Goal: Task Accomplishment & Management: Manage account settings

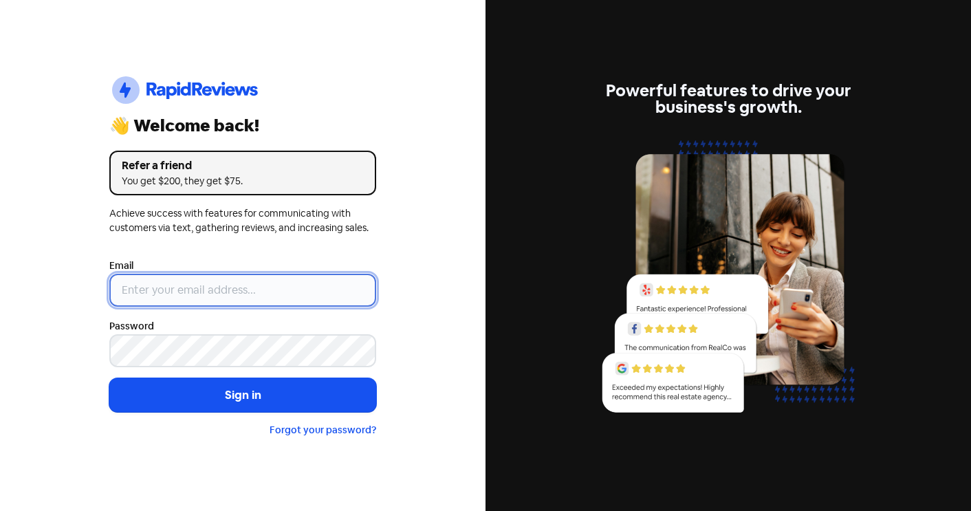
type input "[EMAIL_ADDRESS][DOMAIN_NAME]"
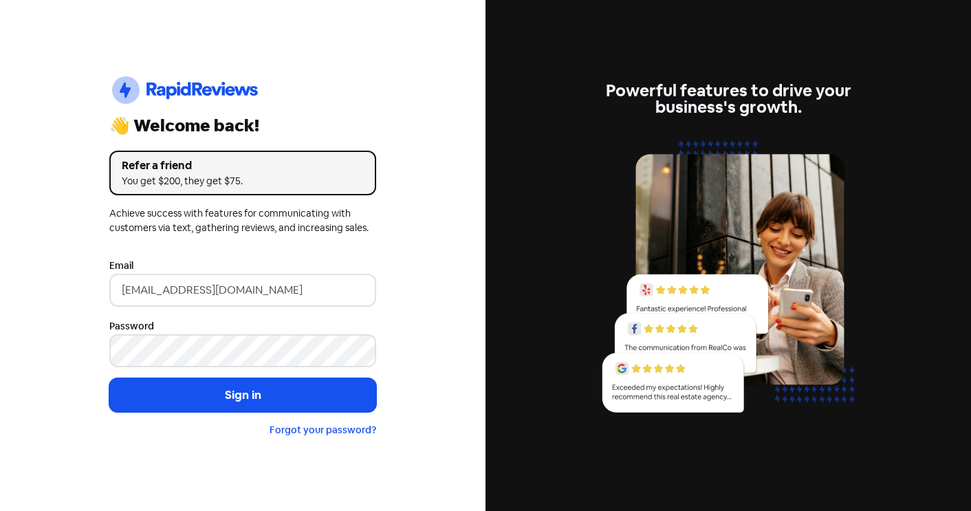
click at [224, 421] on form "Email info@cottontreedental.com.au Password Sign in Forgot your password?" at bounding box center [242, 347] width 267 height 181
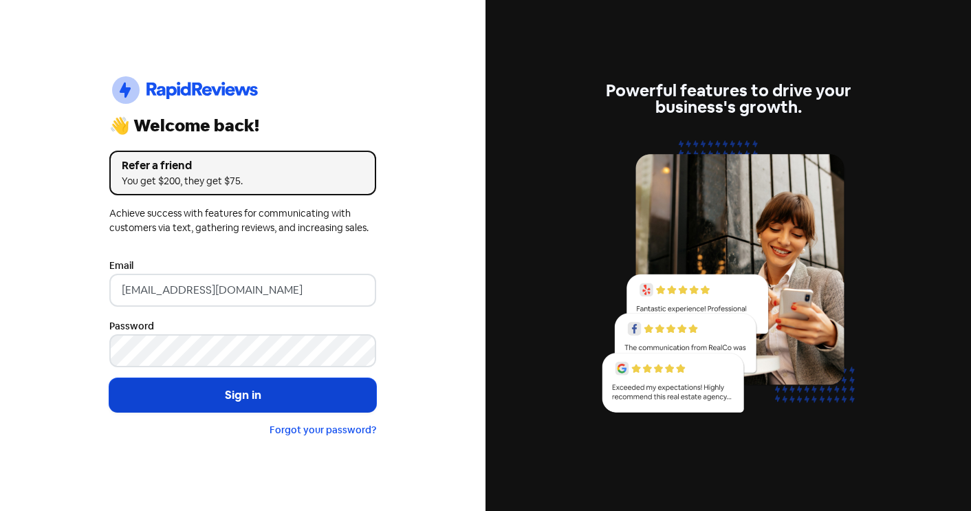
click at [222, 411] on button "Sign in" at bounding box center [242, 395] width 267 height 34
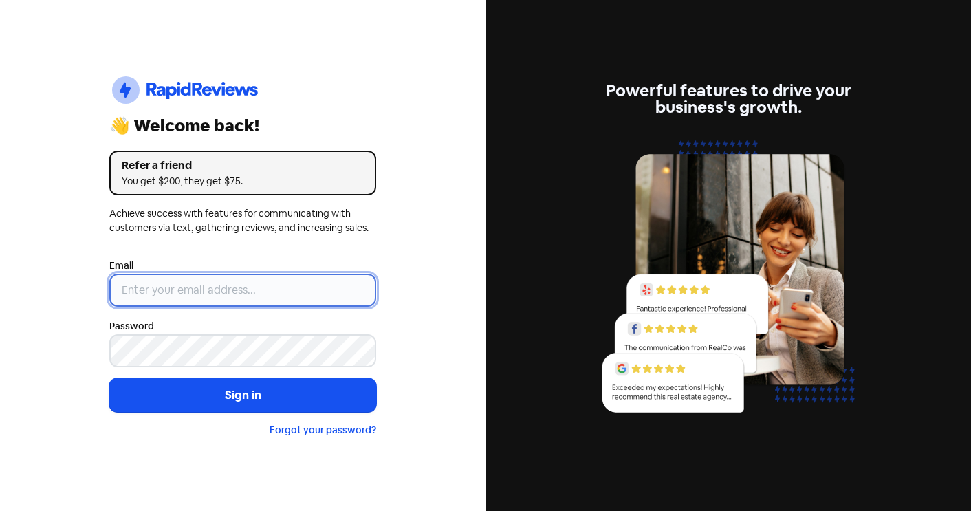
type input "[EMAIL_ADDRESS][DOMAIN_NAME]"
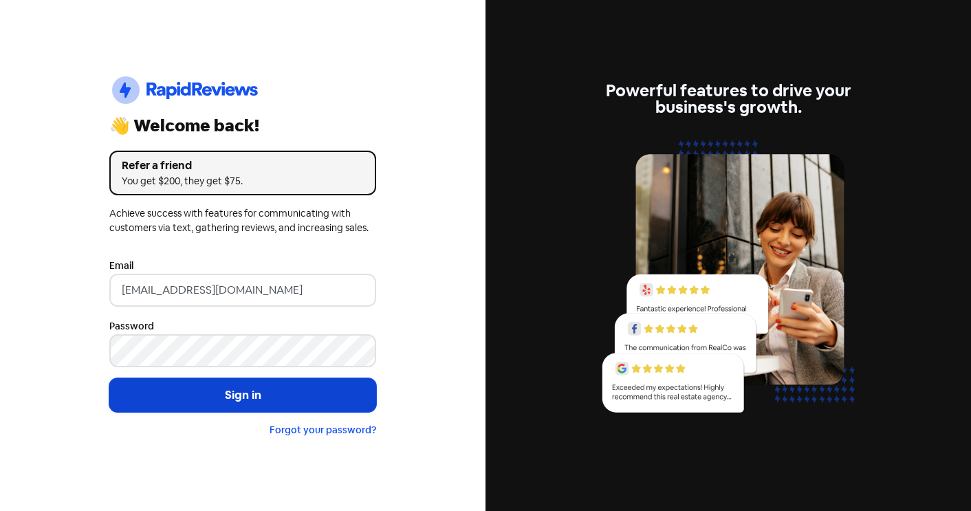
click at [209, 392] on button "Sign in" at bounding box center [242, 395] width 267 height 34
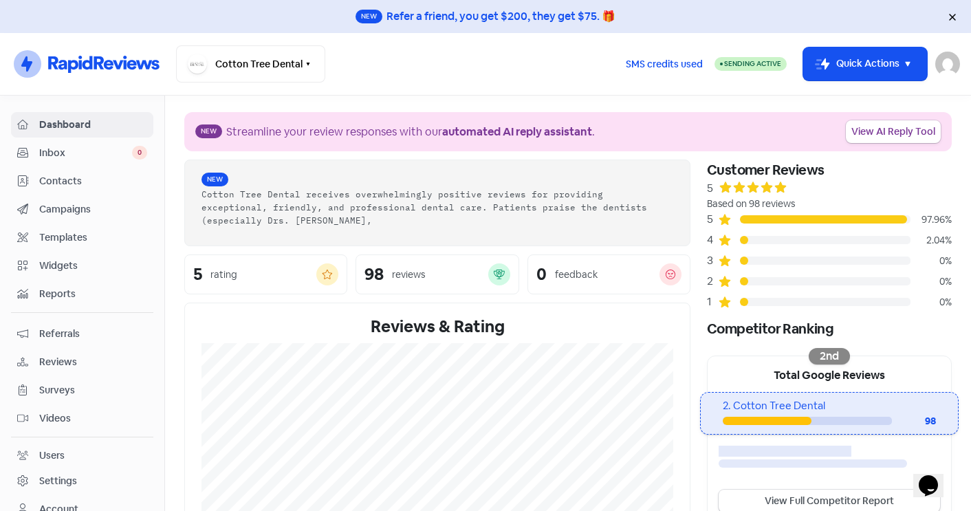
click at [100, 208] on span "Campaigns" at bounding box center [93, 209] width 108 height 14
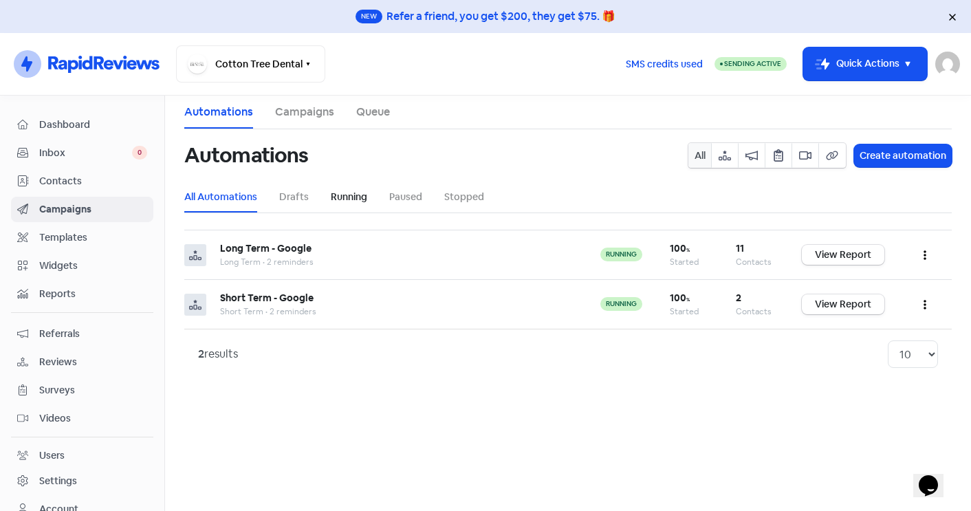
click at [358, 203] on link "Running" at bounding box center [349, 197] width 36 height 14
click at [374, 111] on link "Queue" at bounding box center [373, 112] width 34 height 17
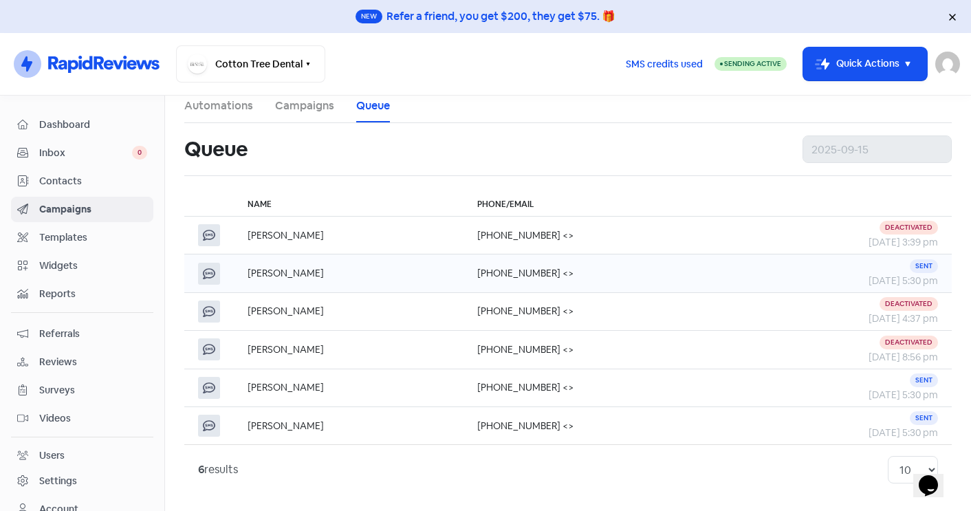
scroll to position [6, 0]
click at [380, 277] on td "Peter Hehir" at bounding box center [349, 273] width 230 height 38
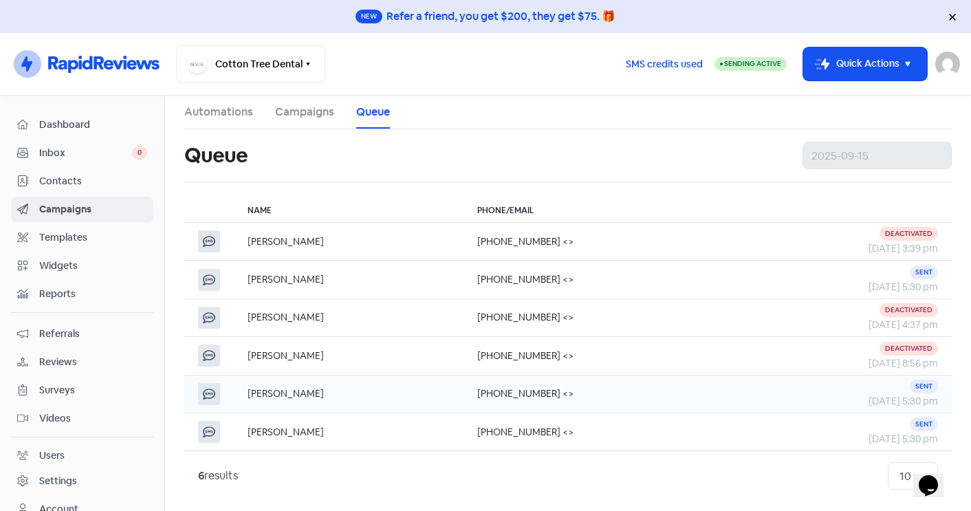
click at [306, 395] on td "Josie Whitburn-Cassin" at bounding box center [349, 394] width 230 height 38
click at [289, 433] on td "Sofie Grayell" at bounding box center [349, 432] width 230 height 38
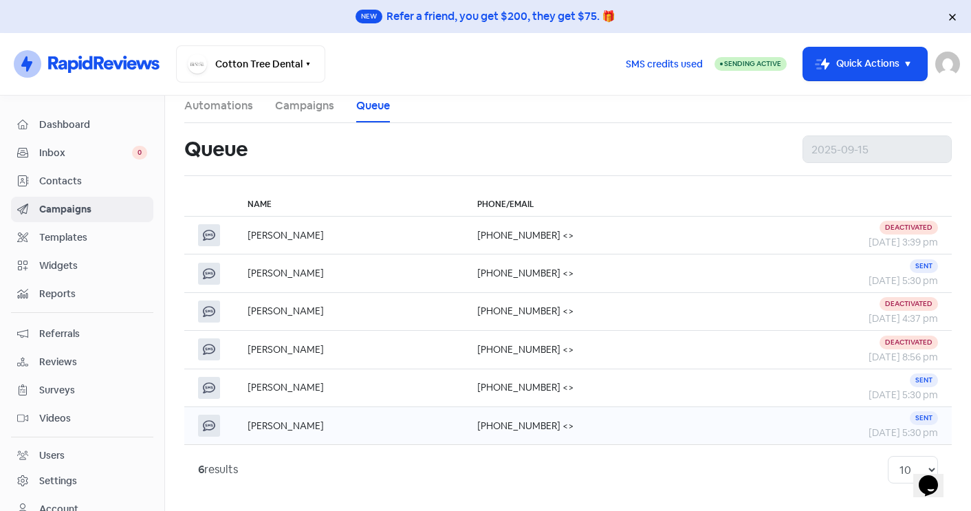
scroll to position [6, 0]
click at [283, 273] on td "Peter Hehir" at bounding box center [349, 273] width 230 height 38
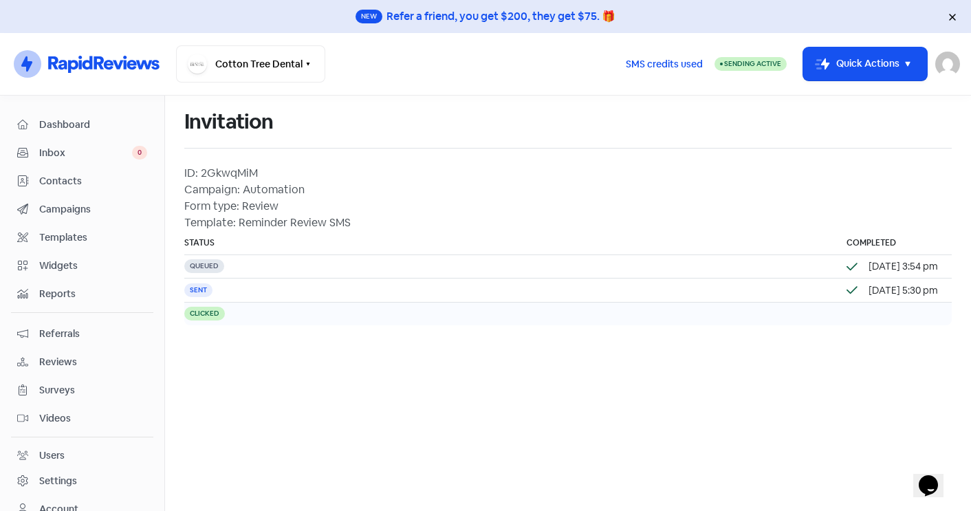
click at [249, 325] on td "Clicked" at bounding box center [508, 313] width 648 height 23
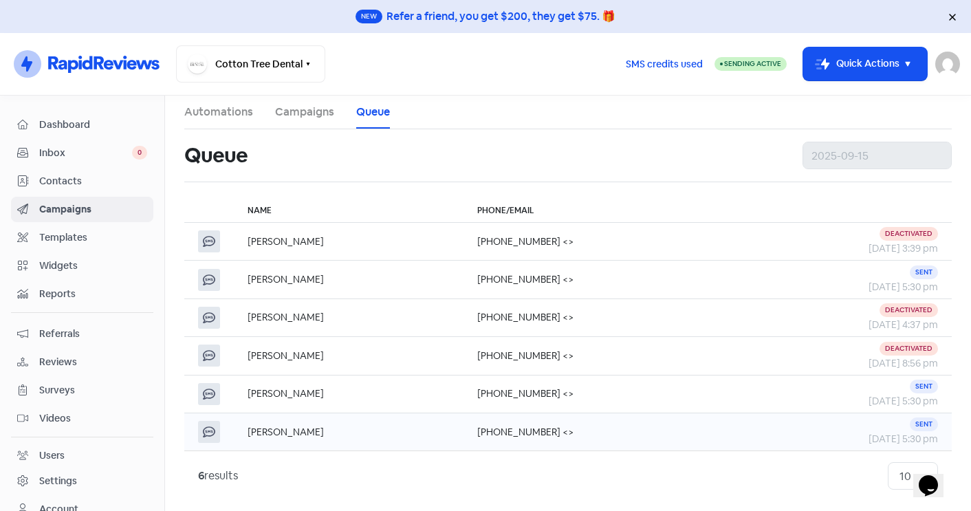
click at [291, 435] on td "Sofie Grayell" at bounding box center [349, 432] width 230 height 38
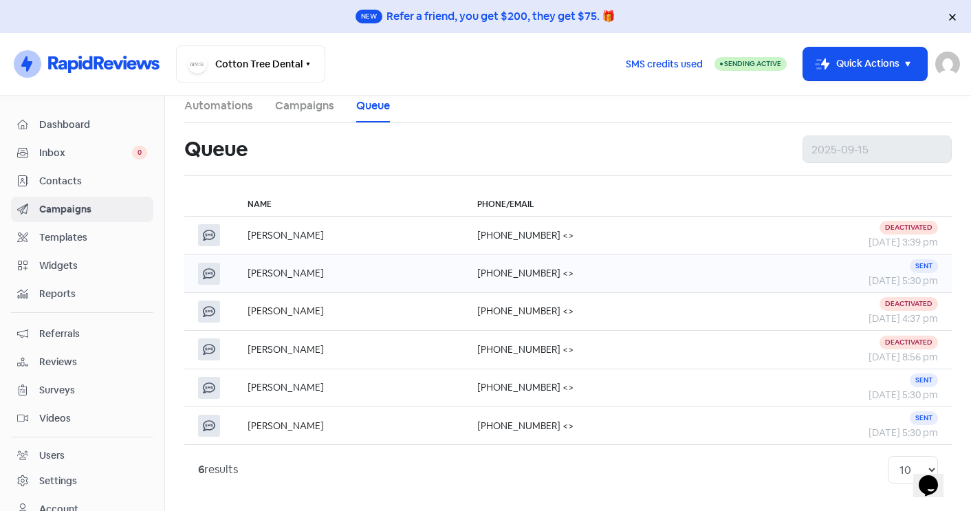
scroll to position [6, 0]
click at [76, 298] on span "Reports" at bounding box center [93, 294] width 108 height 14
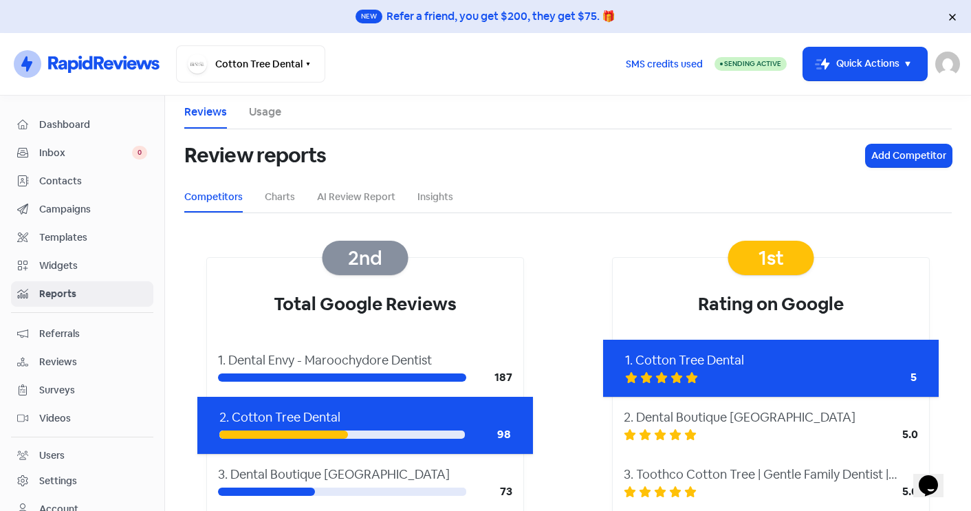
click at [267, 111] on link "Usage" at bounding box center [265, 112] width 32 height 17
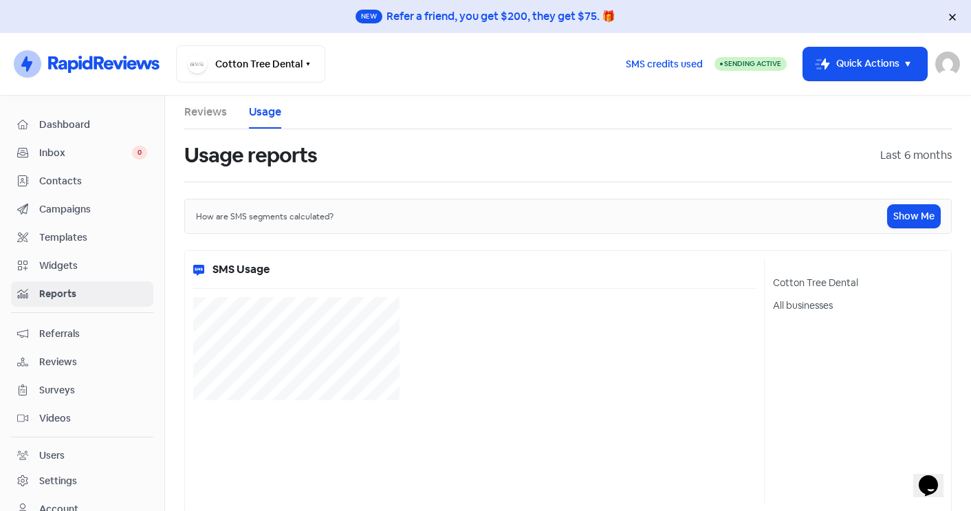
select select "[object Object]"
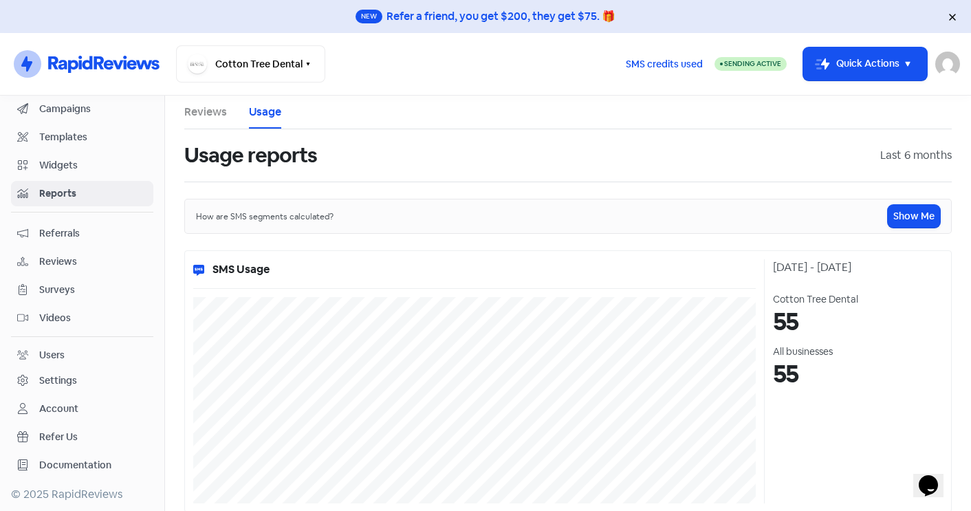
scroll to position [100, 0]
click at [59, 259] on span "Reviews" at bounding box center [93, 261] width 108 height 14
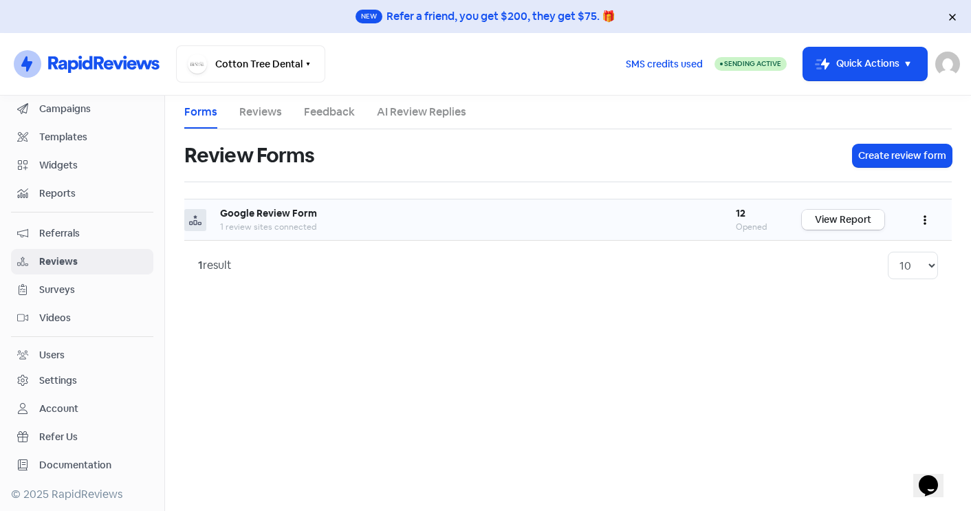
click at [833, 219] on link "View Report" at bounding box center [843, 220] width 83 height 20
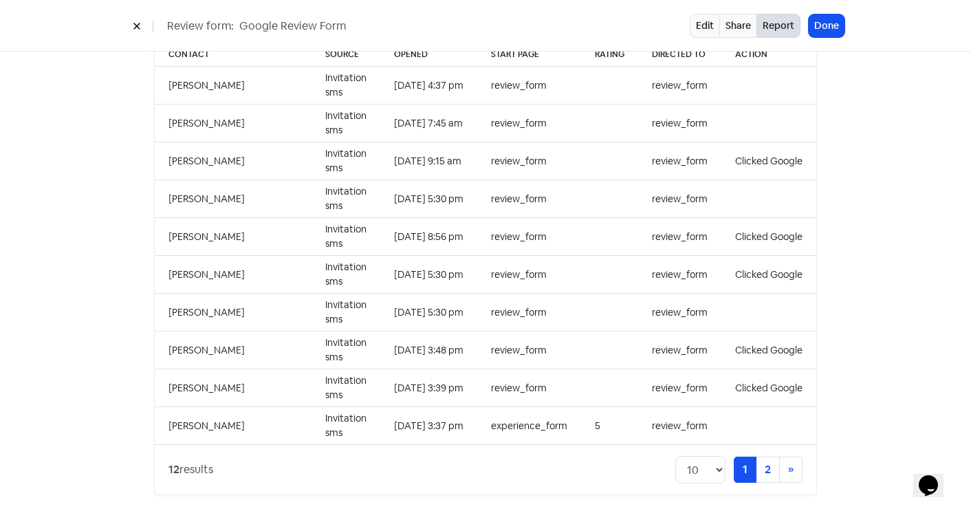
scroll to position [1401, 0]
click at [767, 457] on link "2" at bounding box center [768, 470] width 24 height 26
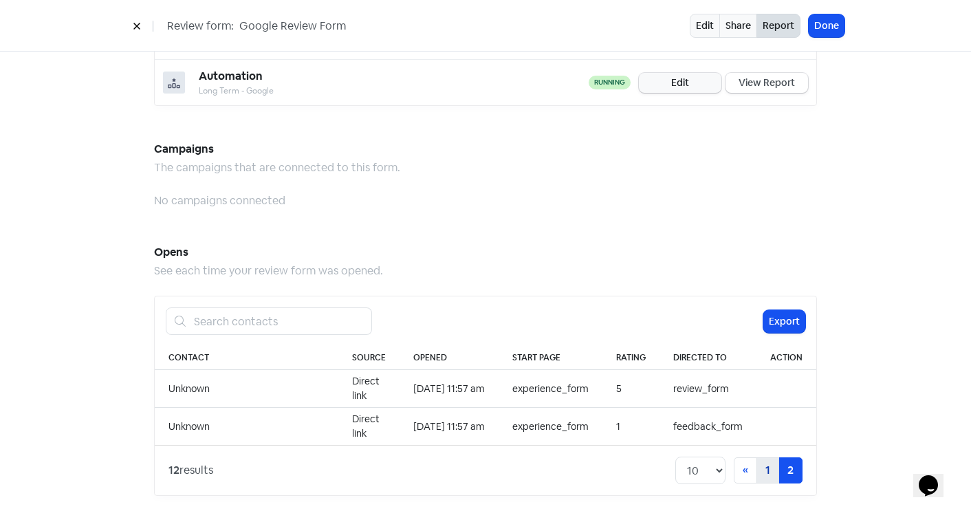
click at [767, 467] on link "1" at bounding box center [767, 470] width 23 height 26
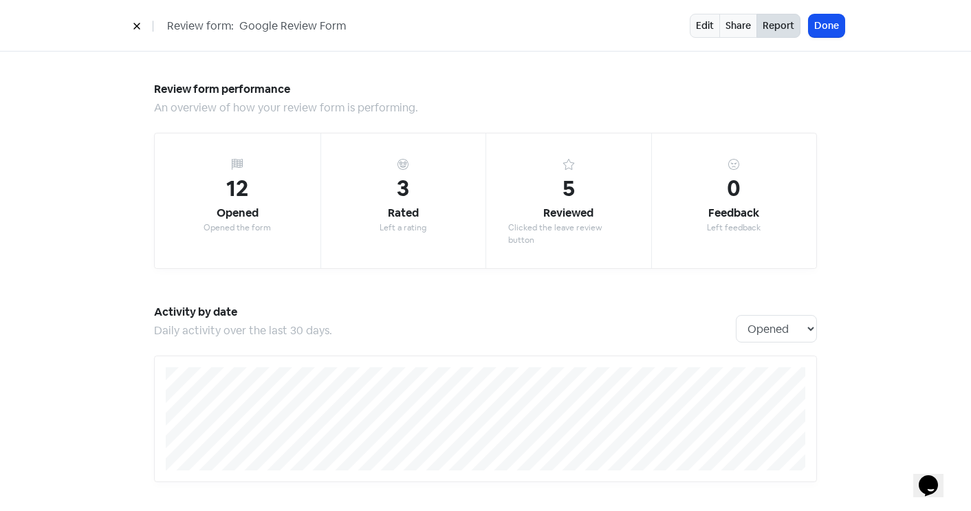
click at [140, 23] on icon at bounding box center [137, 26] width 8 height 8
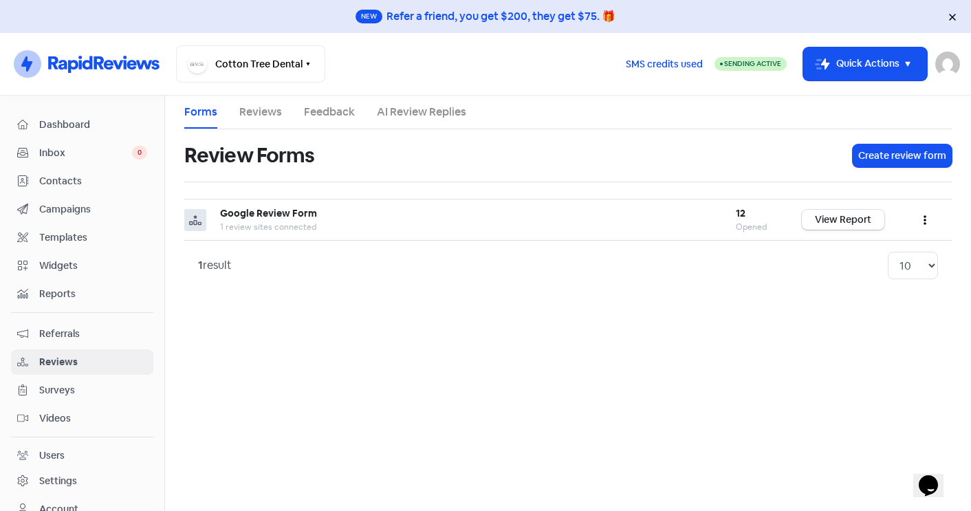
click at [75, 175] on span "Contacts" at bounding box center [93, 181] width 108 height 14
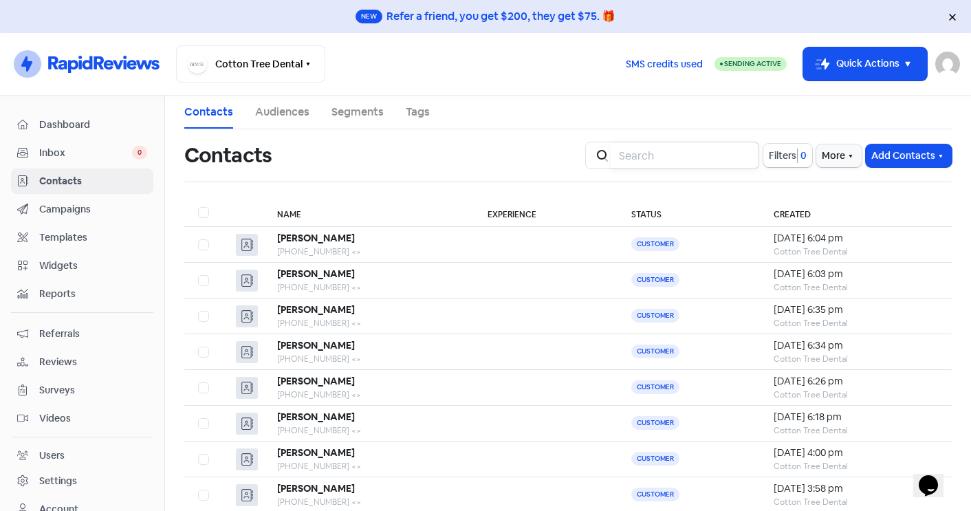
click at [645, 160] on input "search" at bounding box center [685, 156] width 149 height 28
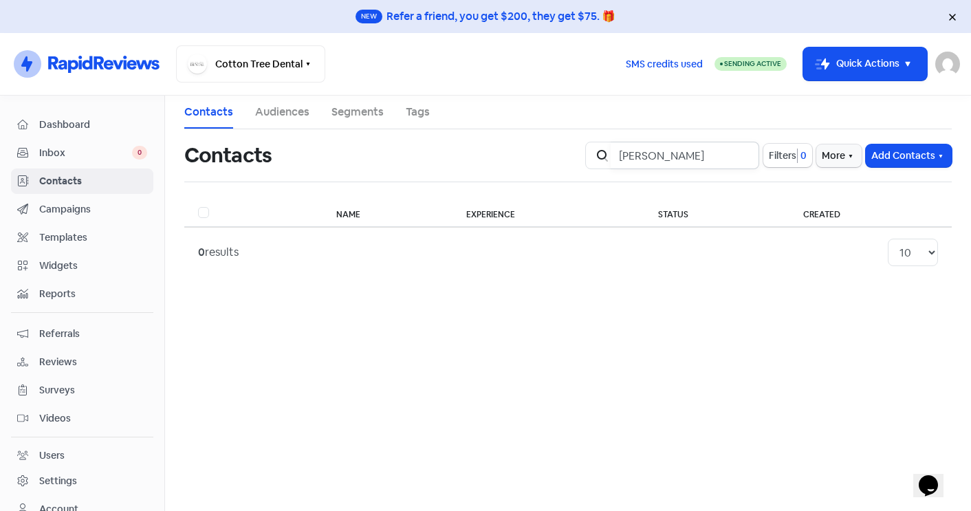
type input "Cheryl"
click at [736, 156] on input "Cheryl" at bounding box center [685, 156] width 149 height 28
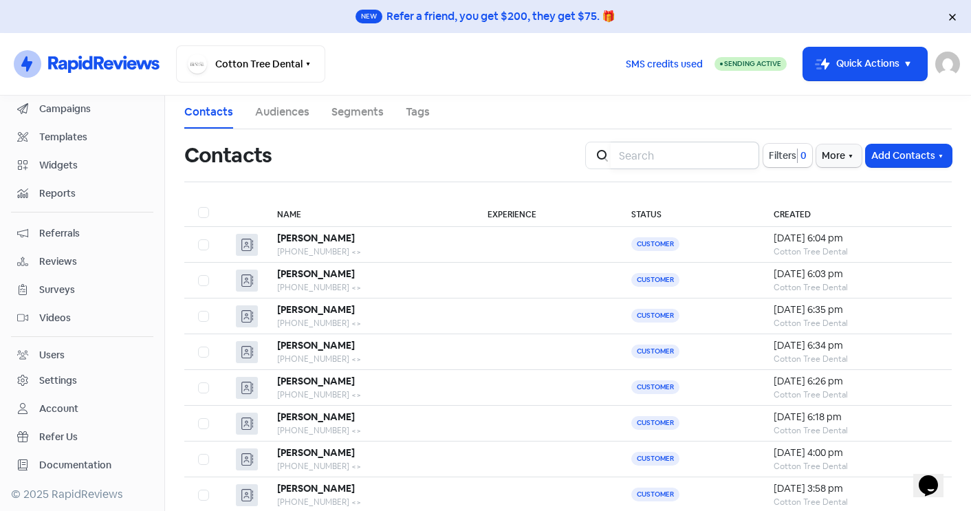
scroll to position [100, 0]
click at [87, 419] on link "Account" at bounding box center [82, 408] width 142 height 25
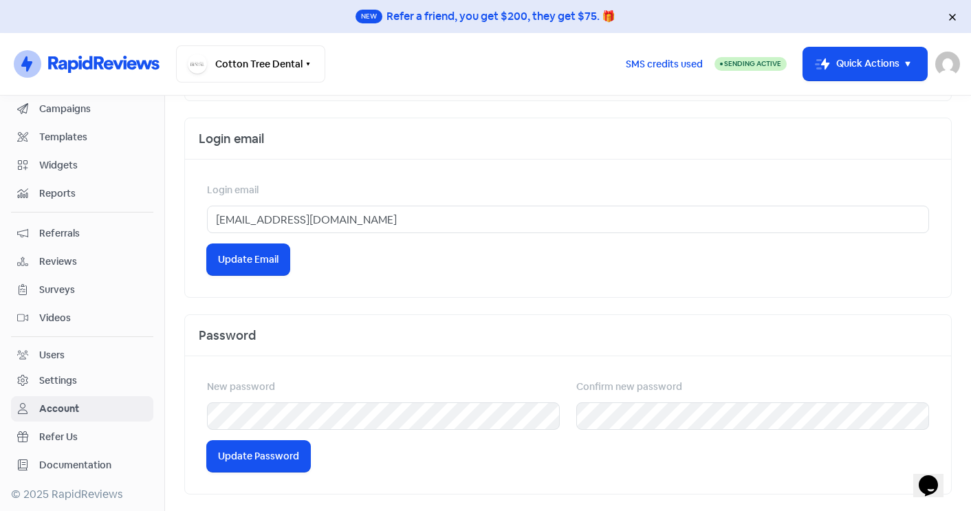
scroll to position [510, 0]
click at [76, 376] on div "Settings" at bounding box center [58, 380] width 38 height 14
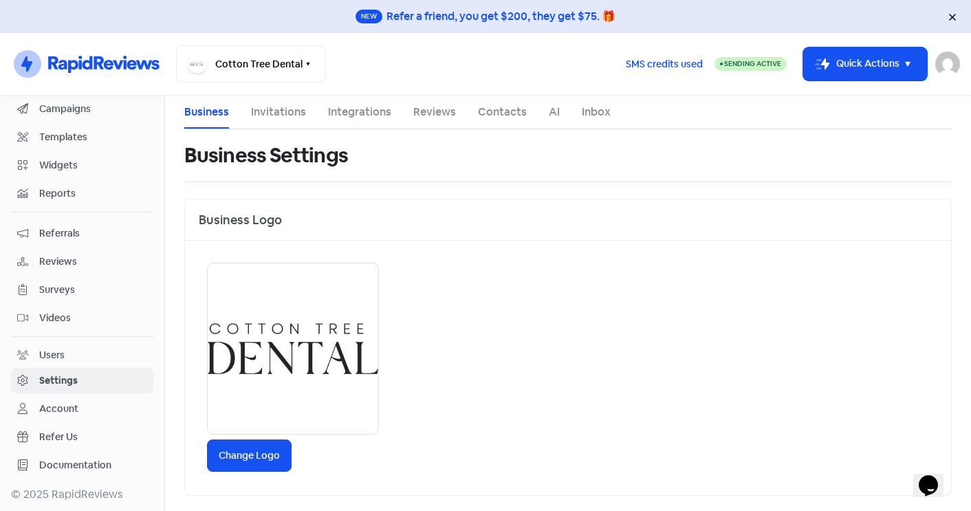
click at [307, 114] on ul "Business Invitations Integrations Reviews Contacts AI Inbox" at bounding box center [567, 113] width 767 height 34
click at [280, 114] on link "Invitations" at bounding box center [278, 112] width 55 height 17
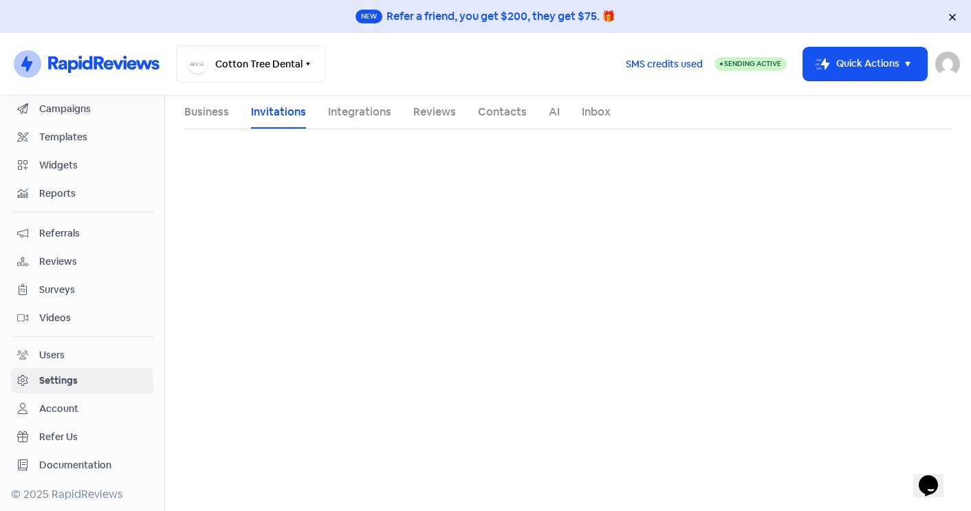
select select "Australia/Brisbane"
select select "17:30:00"
select select "18:30:00"
select select "17:30:00"
select select "18:30:00"
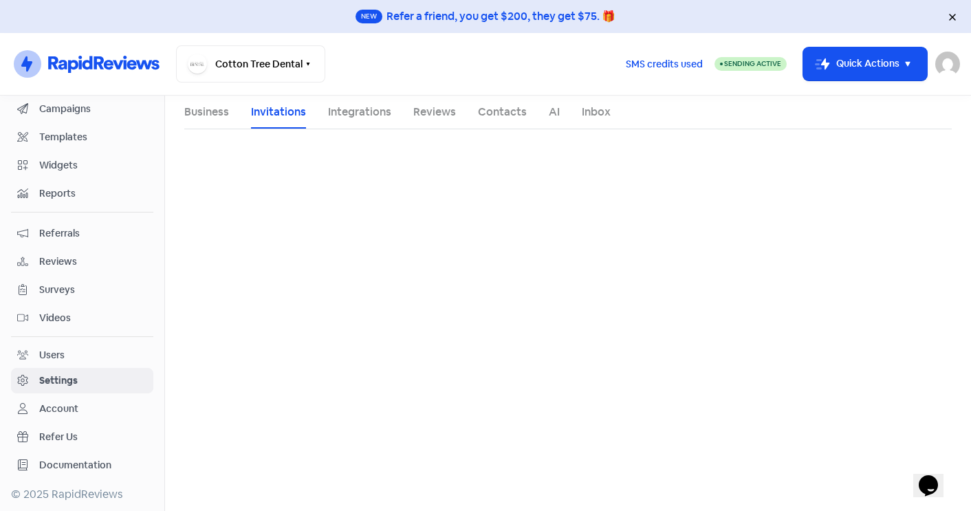
select select "17:30:00"
select select "18:30:00"
select select "17:30:00"
select select "18:30:00"
select select "17:30:00"
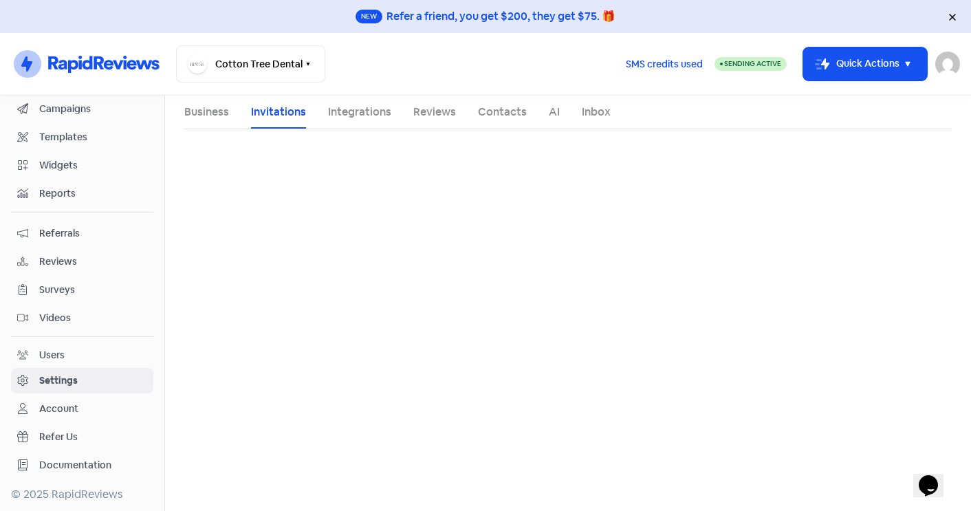
select select "18:30:00"
select select "AU"
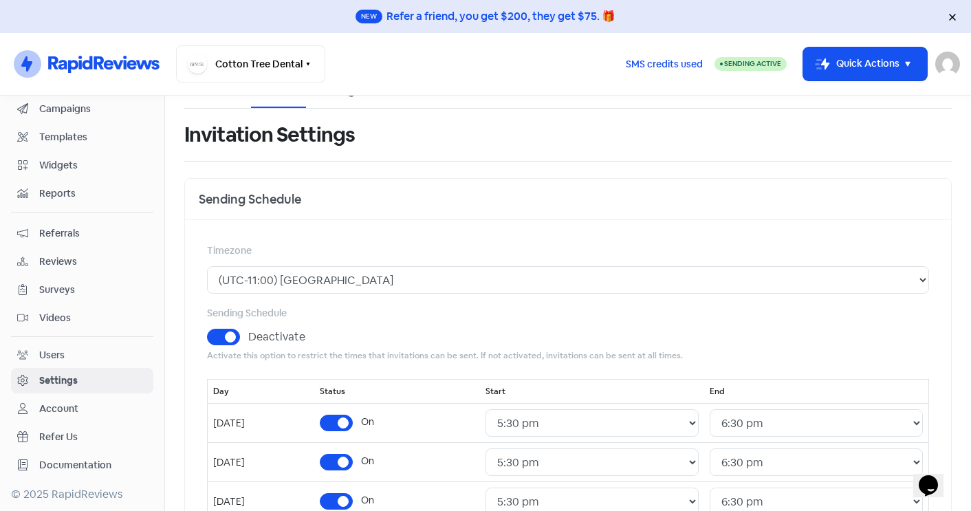
scroll to position [16, 0]
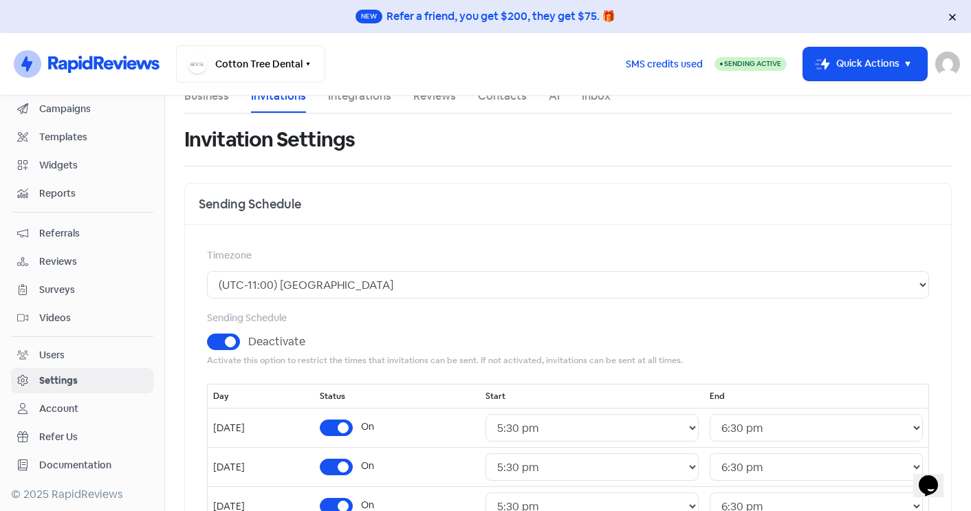
click at [248, 345] on label "Deactivate" at bounding box center [276, 341] width 57 height 17
click at [248, 342] on input "Deactivate" at bounding box center [252, 337] width 9 height 9
checkbox input "false"
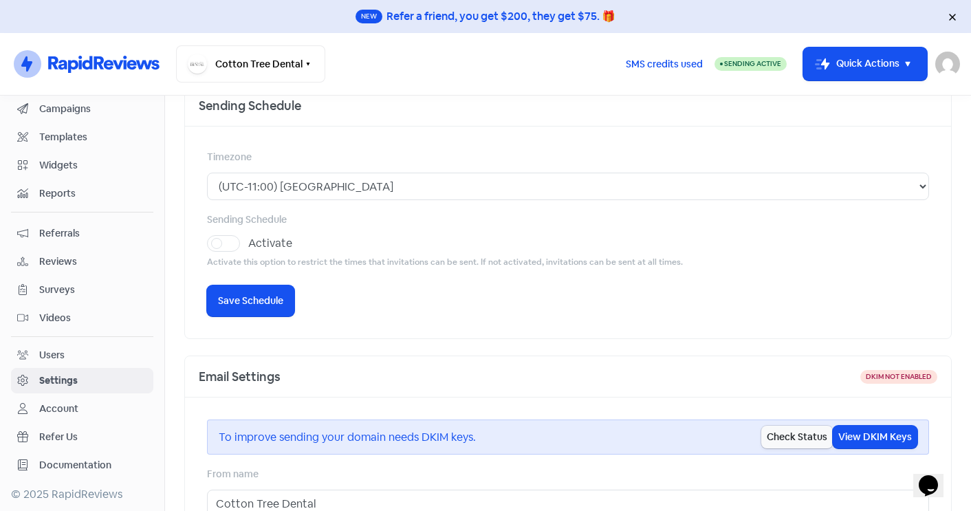
scroll to position [105, 0]
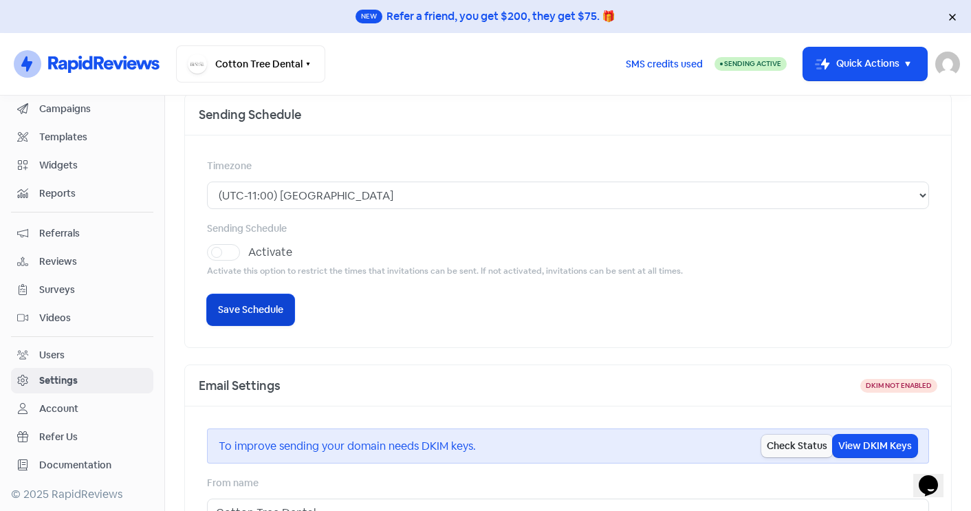
click at [260, 316] on span "Save Schedule" at bounding box center [250, 310] width 65 height 14
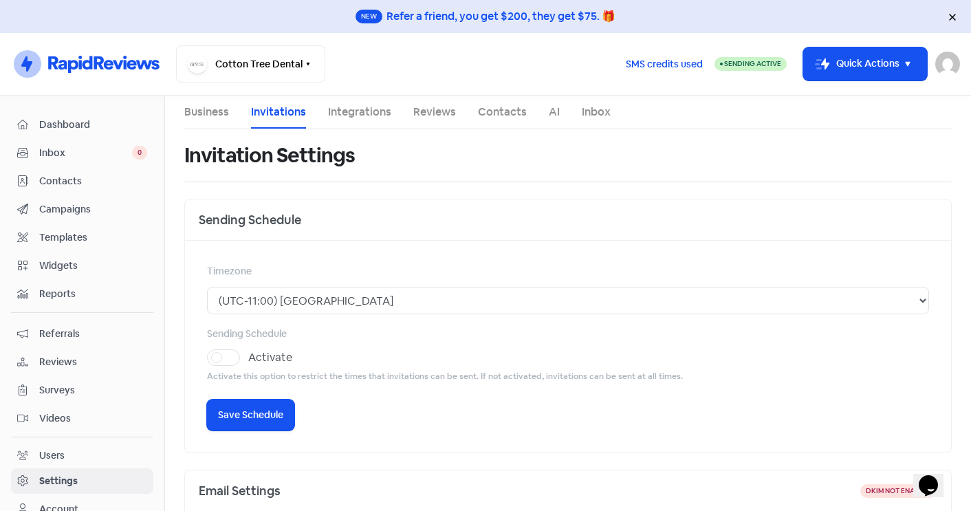
scroll to position [0, 0]
click at [74, 130] on span "Dashboard" at bounding box center [93, 125] width 108 height 14
